Goal: Task Accomplishment & Management: Manage account settings

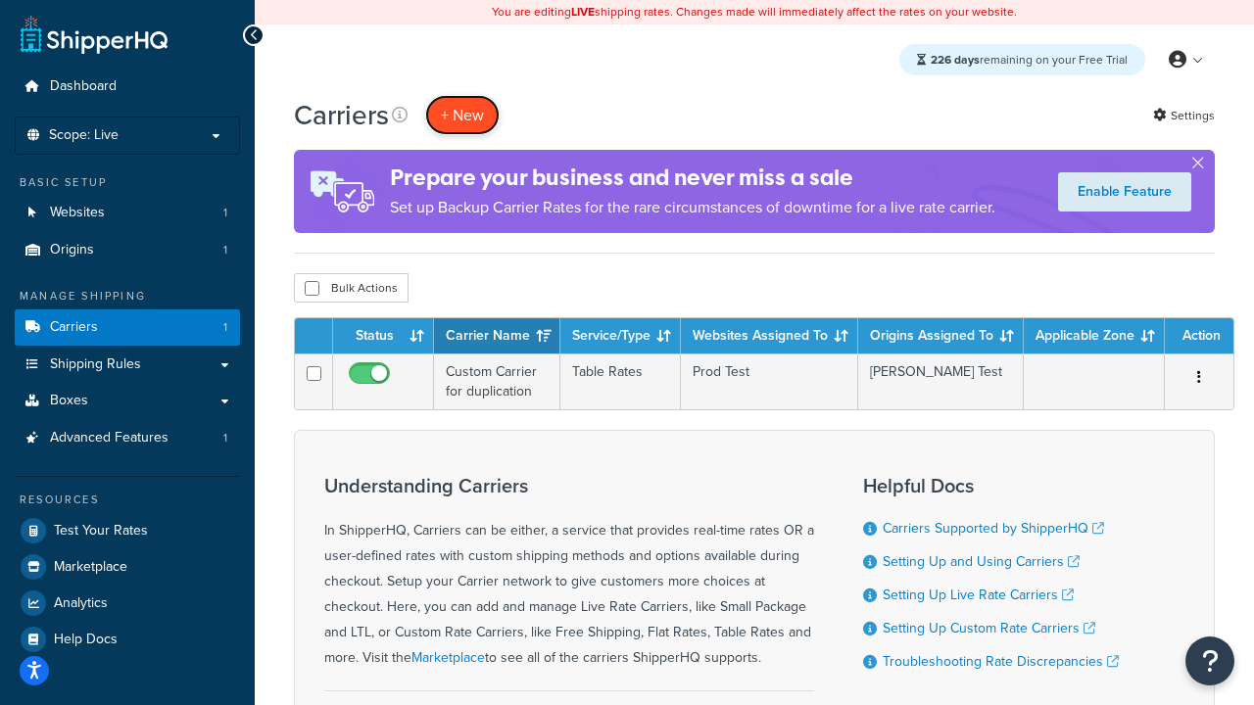
click at [462, 116] on button "+ New" at bounding box center [462, 115] width 74 height 40
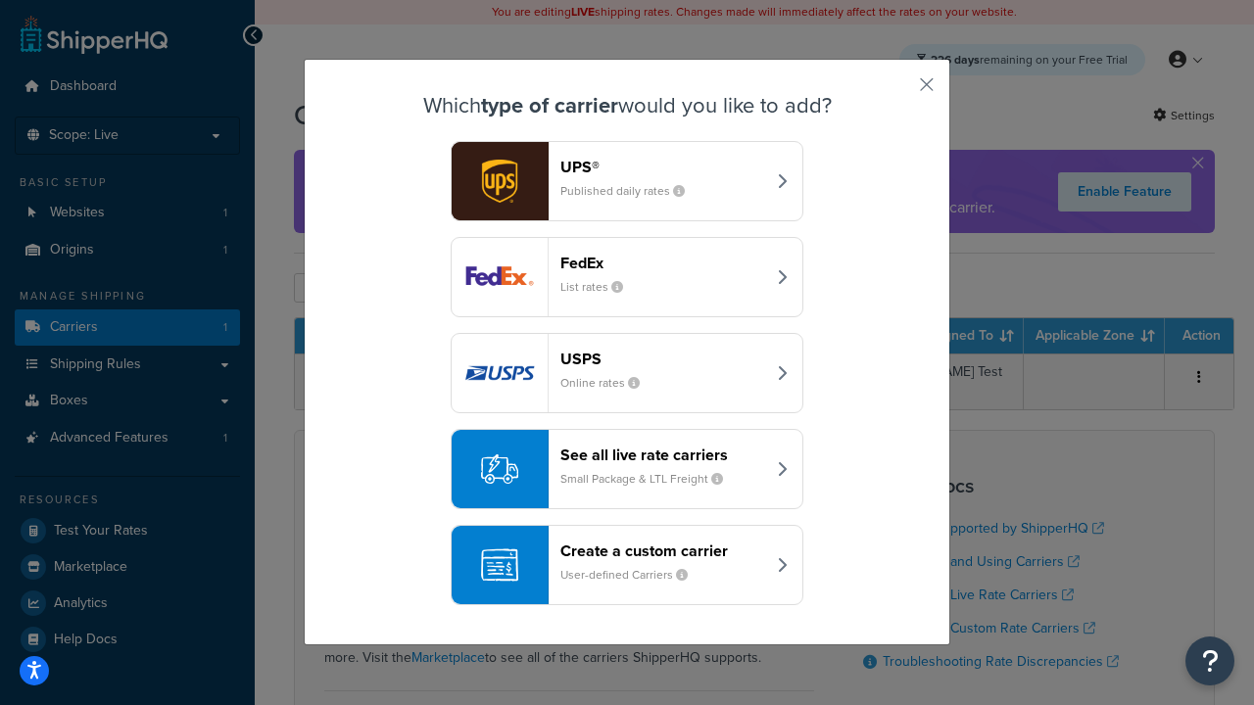
click at [662, 263] on header "FedEx" at bounding box center [662, 263] width 205 height 19
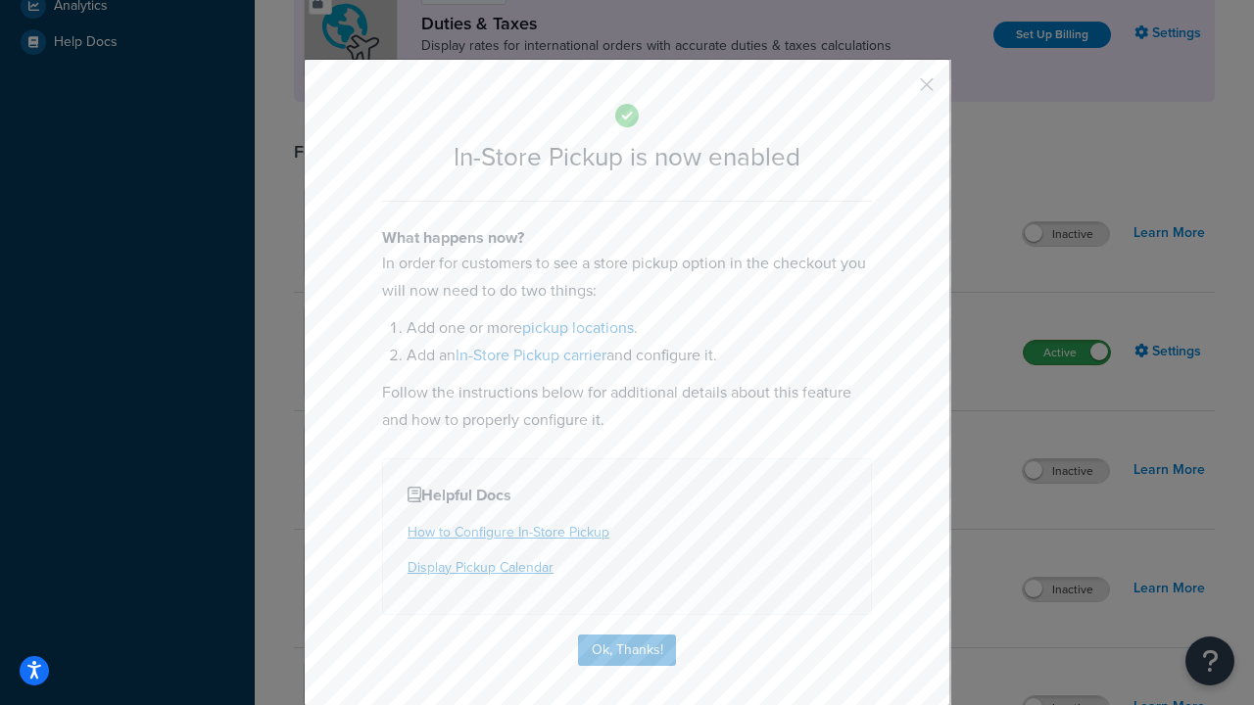
scroll to position [672, 0]
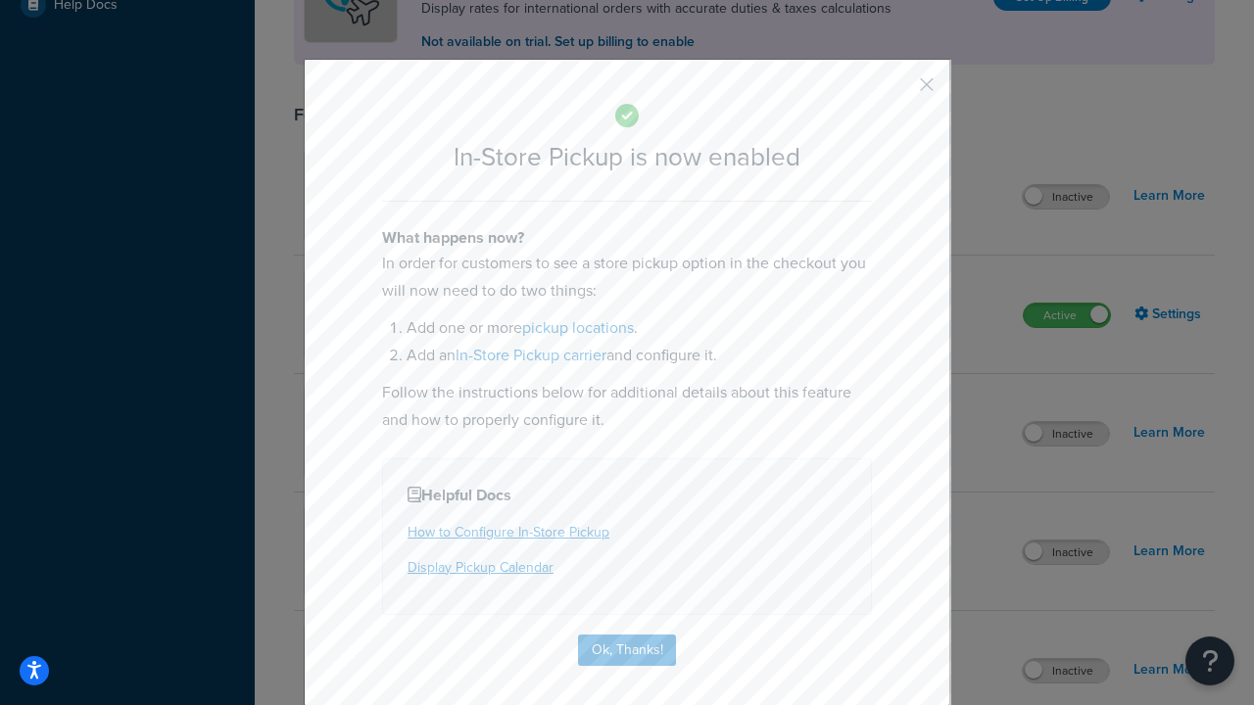
click at [897, 91] on button "button" at bounding box center [897, 91] width 5 height 5
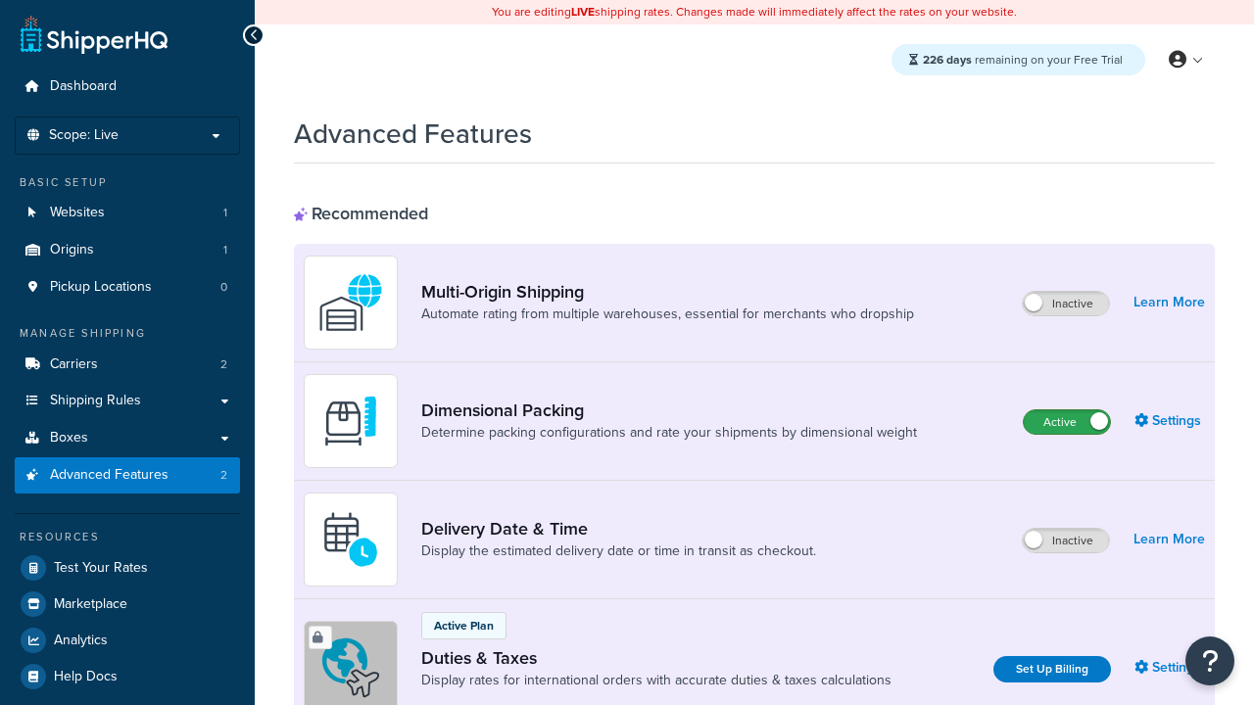
click at [1066, 423] on label "Active" at bounding box center [1066, 422] width 86 height 24
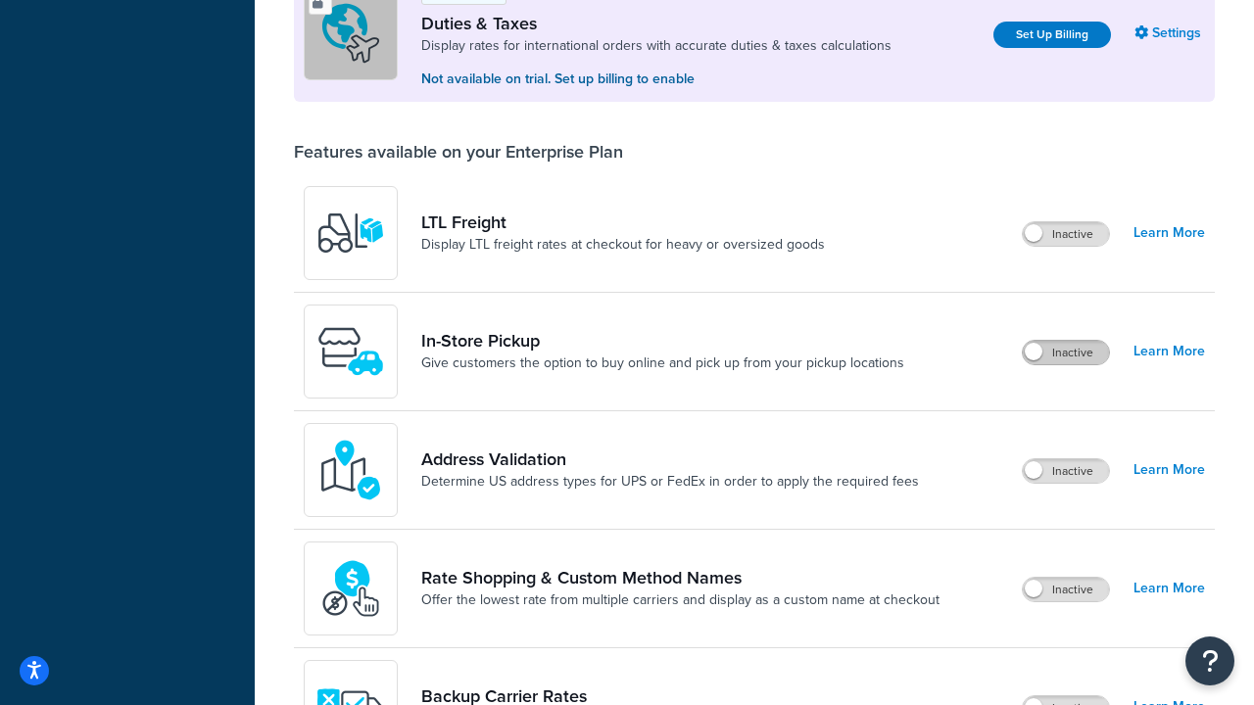
scroll to position [597, 0]
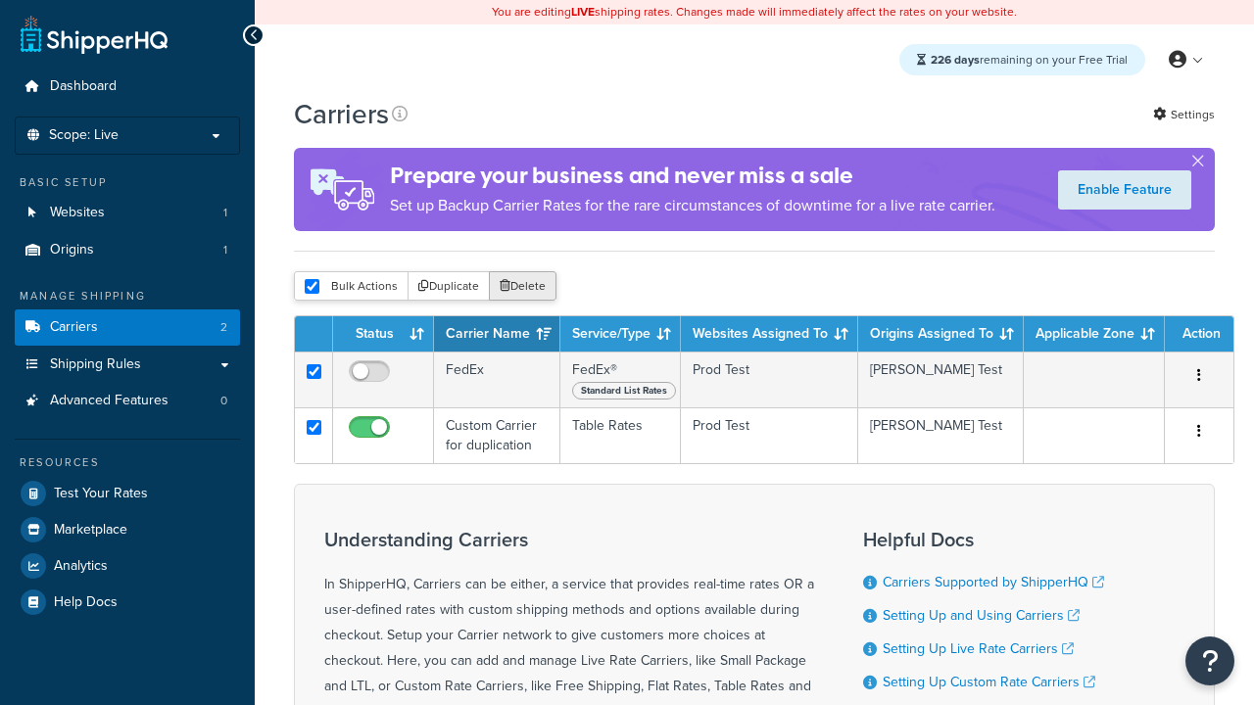
click at [521, 287] on button "Delete" at bounding box center [523, 285] width 68 height 29
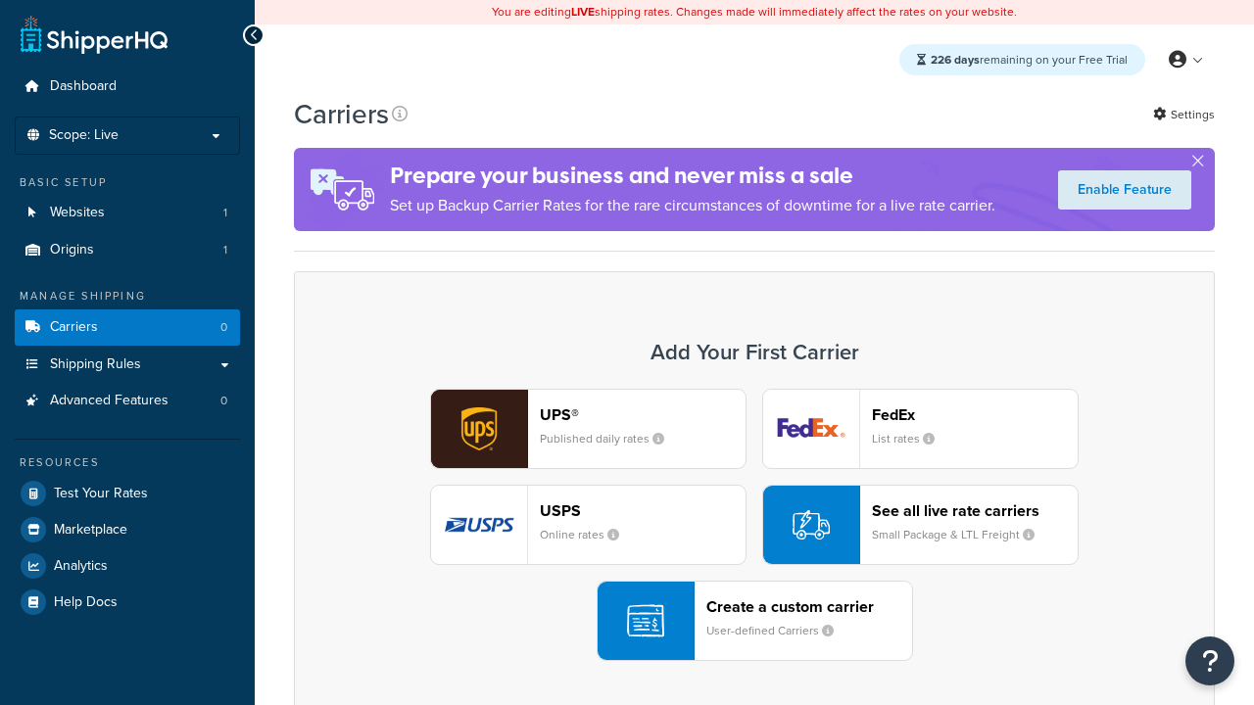
click at [754, 526] on div "UPS® Published daily rates FedEx List rates USPS Online rates See all live rate…" at bounding box center [753, 525] width 879 height 272
click at [754, 622] on small "User-defined Carriers" at bounding box center [777, 631] width 143 height 18
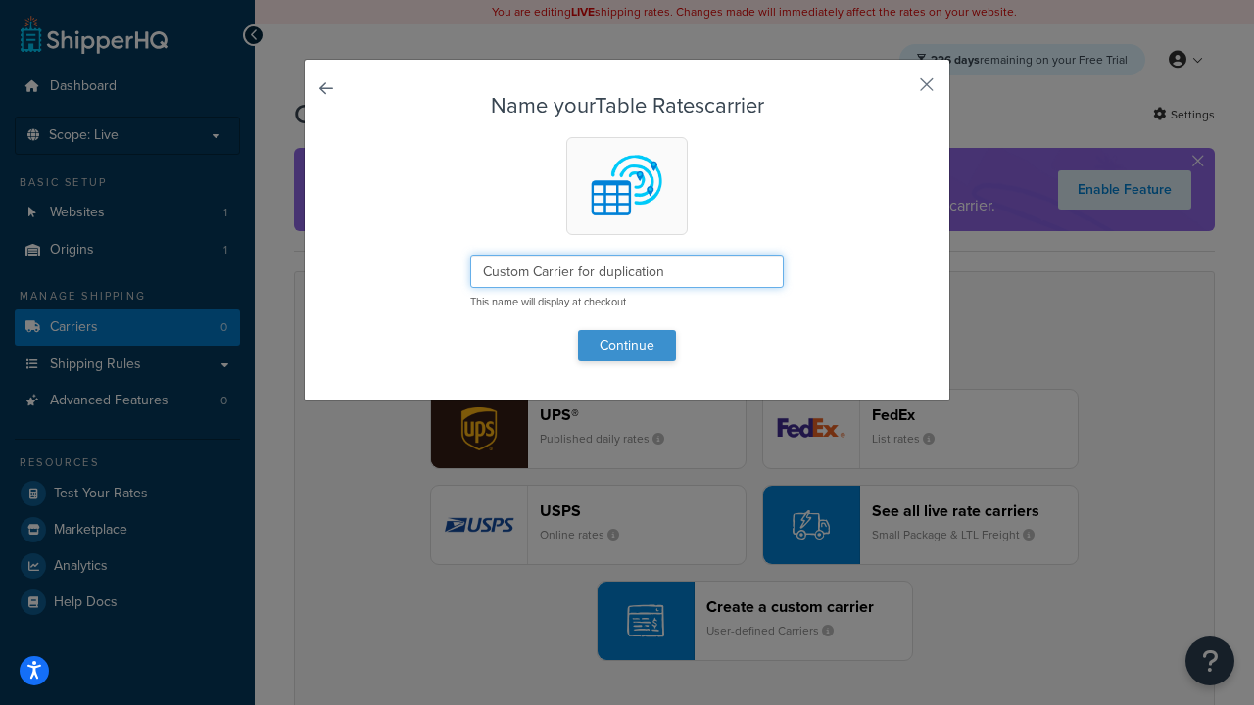
type input "Custom Carrier for duplication"
click at [627, 345] on button "Continue" at bounding box center [627, 345] width 98 height 31
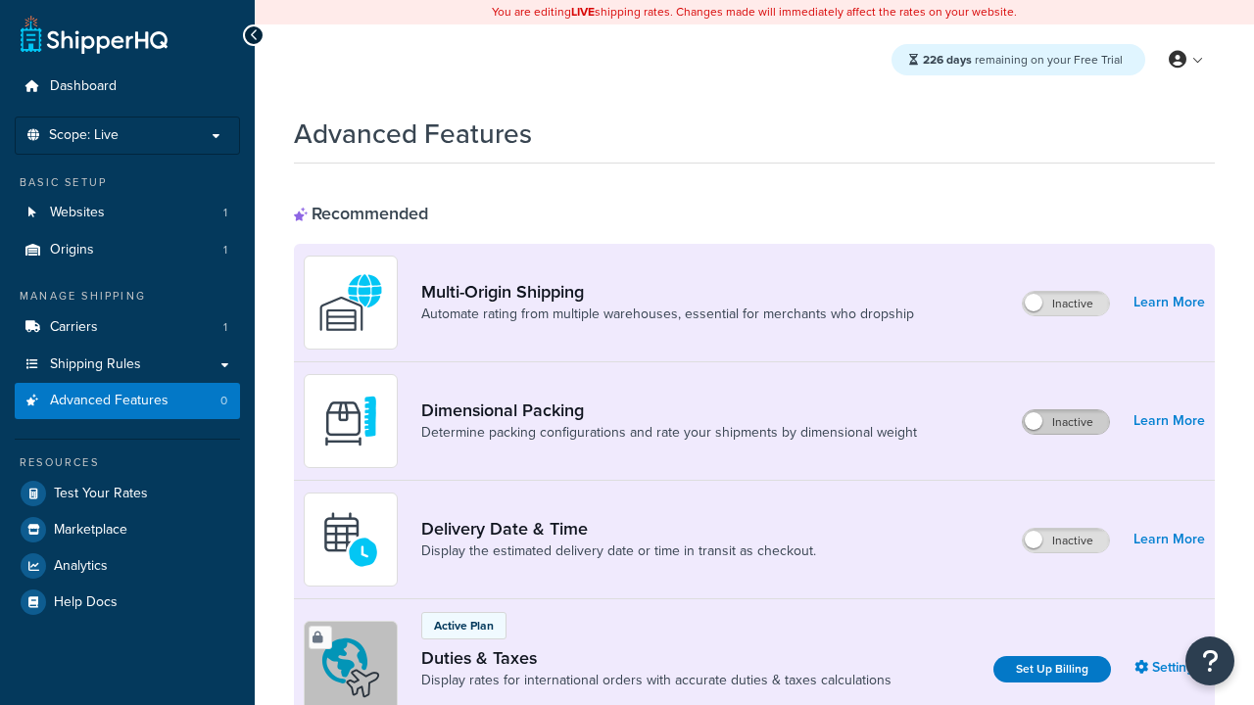
click at [1066, 423] on label "Inactive" at bounding box center [1065, 422] width 86 height 24
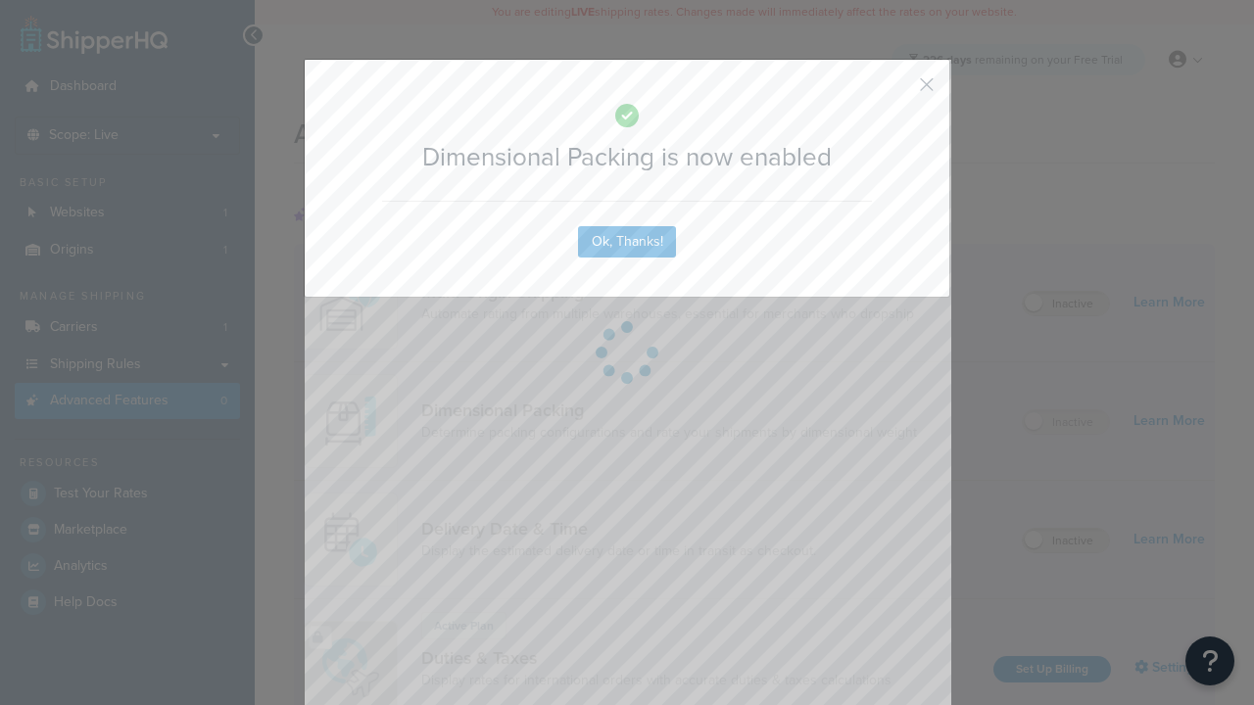
click at [897, 91] on button "button" at bounding box center [897, 91] width 5 height 5
